Goal: Task Accomplishment & Management: Use online tool/utility

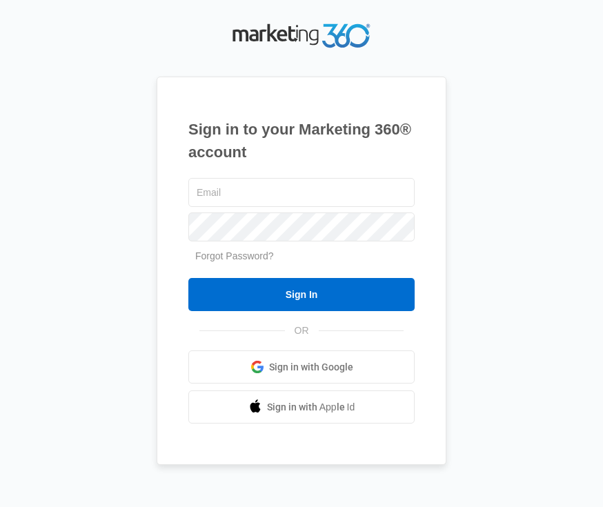
type input "m"
type input "[PERSON_NAME][EMAIL_ADDRESS][PERSON_NAME][DOMAIN_NAME]"
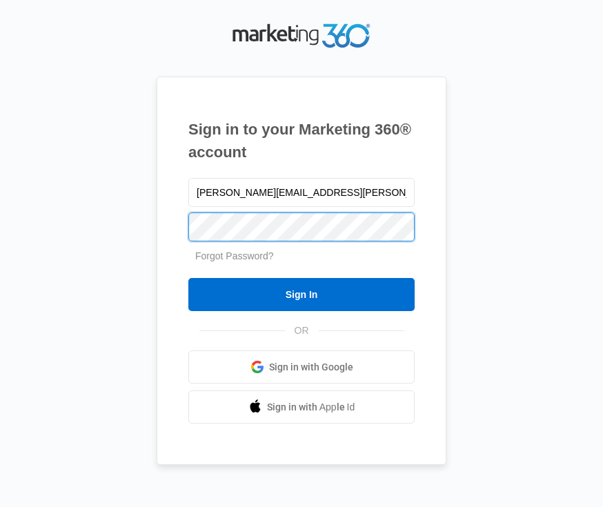
click at [188, 278] on input "Sign In" at bounding box center [301, 294] width 226 height 33
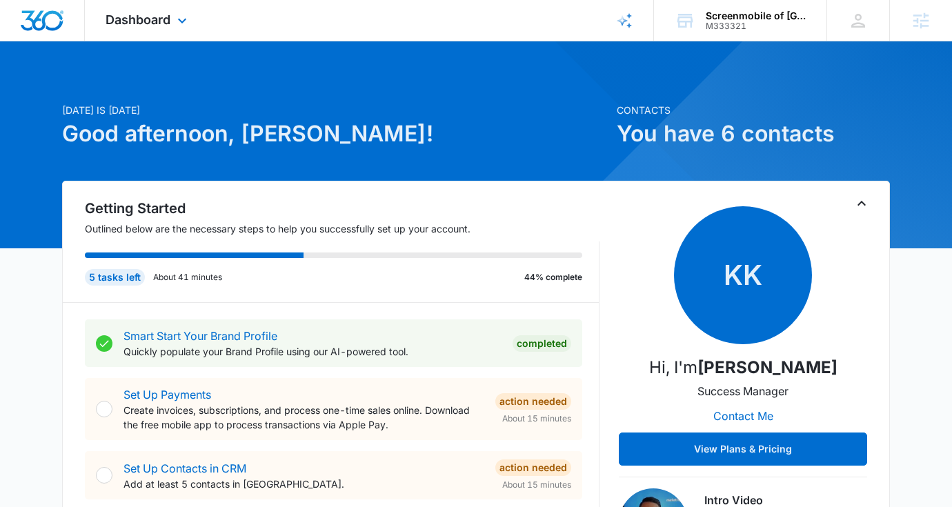
click at [169, 28] on div "Dashboard Apps Reputation Forms CRM Email Social Content Ads Intelligence Files…" at bounding box center [148, 20] width 126 height 41
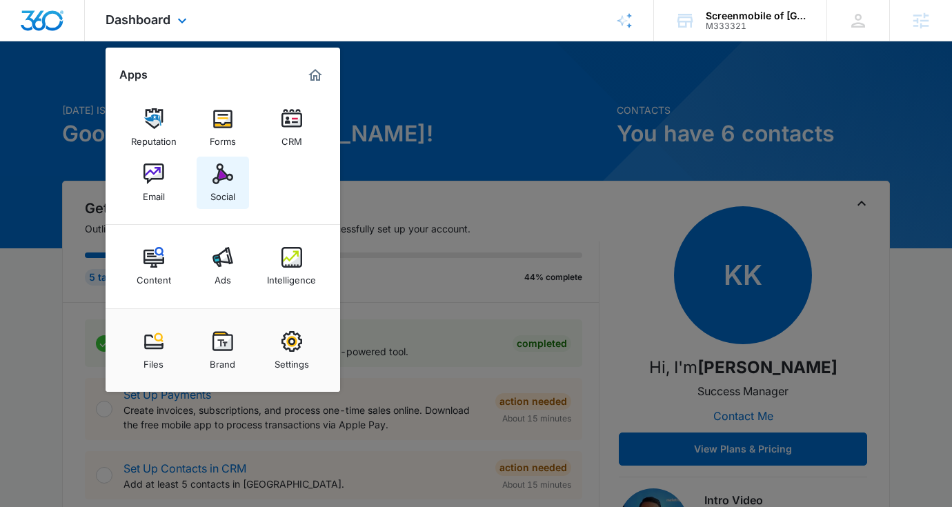
click at [228, 189] on div "Social" at bounding box center [223, 193] width 25 height 18
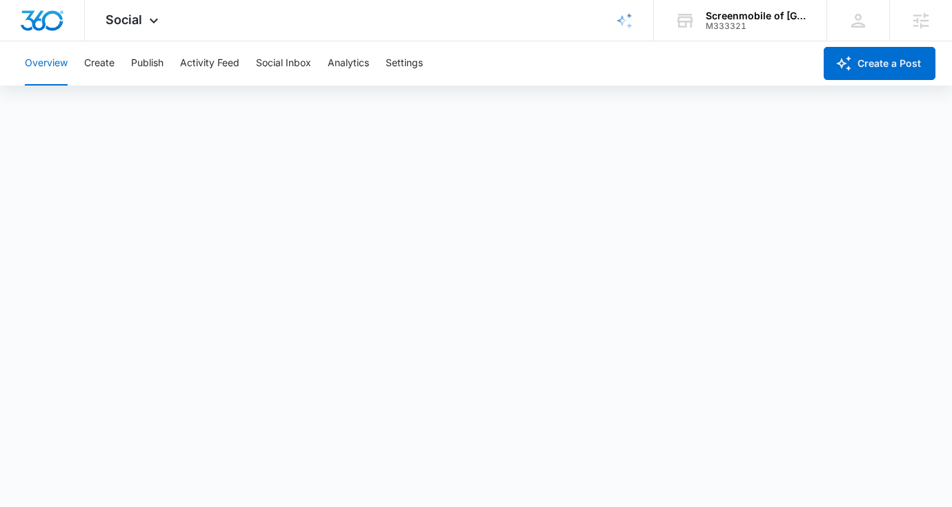
click at [83, 71] on div "Overview Create Publish Activity Feed Social Inbox Analytics Settings" at bounding box center [416, 63] width 798 height 44
click at [87, 69] on button "Create" at bounding box center [99, 63] width 30 height 44
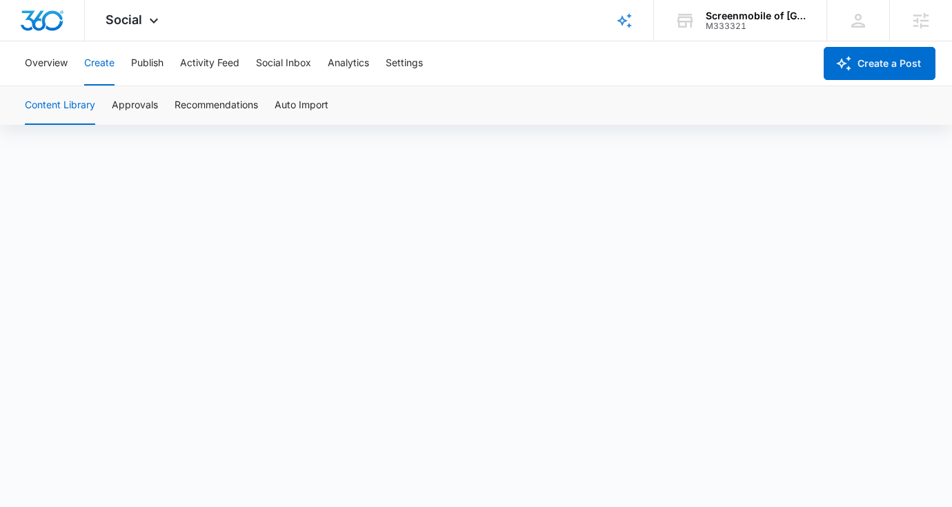
scroll to position [10, 0]
